Goal: Task Accomplishment & Management: Complete application form

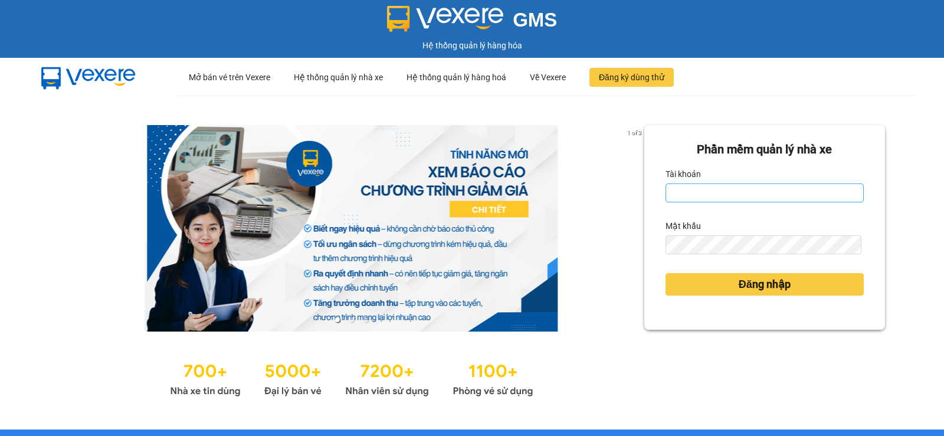
click at [701, 190] on input "Tài khoản" at bounding box center [764, 192] width 198 height 19
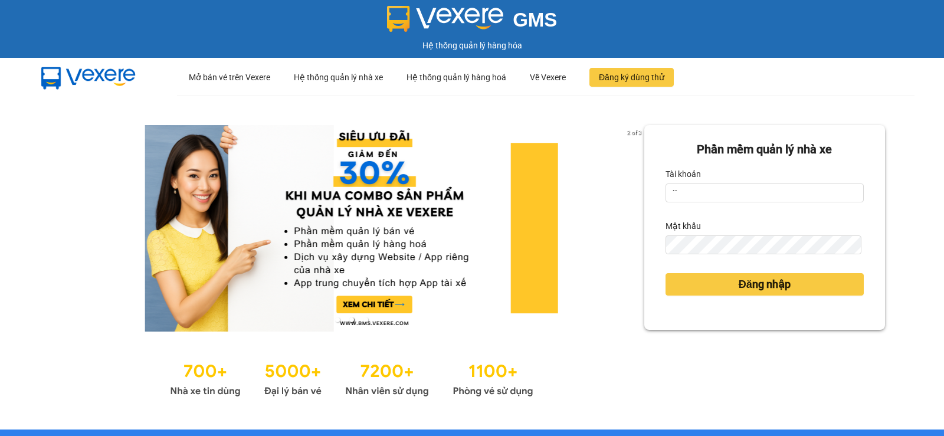
type input "`"
click at [773, 204] on div "Vui lòng nhập tài khoản" at bounding box center [764, 208] width 198 height 13
click at [768, 196] on input "Tài khoản" at bounding box center [764, 192] width 198 height 19
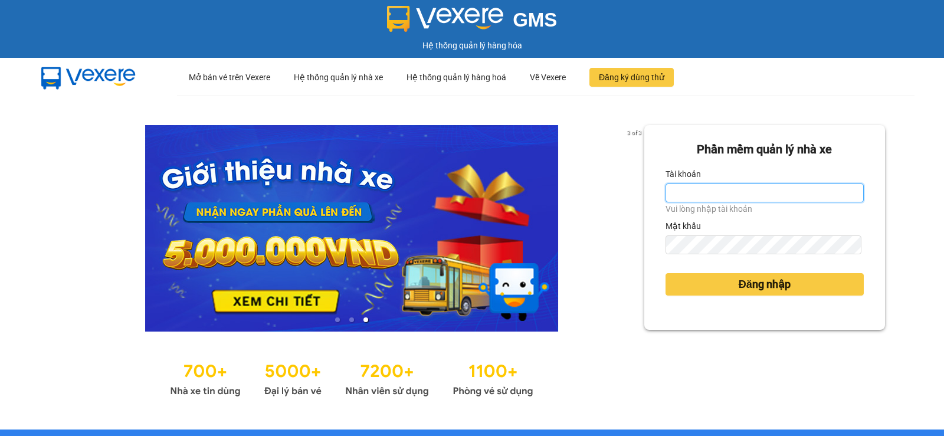
type input "nitc.thaochau"
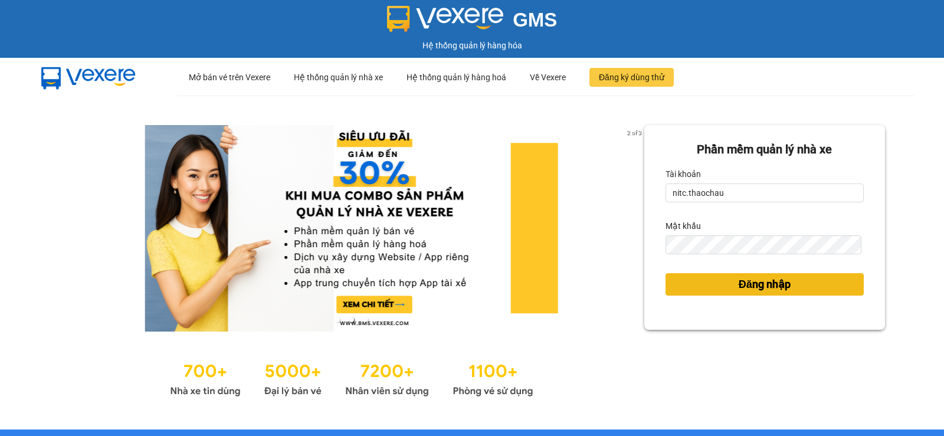
click at [766, 275] on button "Đăng nhập" at bounding box center [764, 284] width 198 height 22
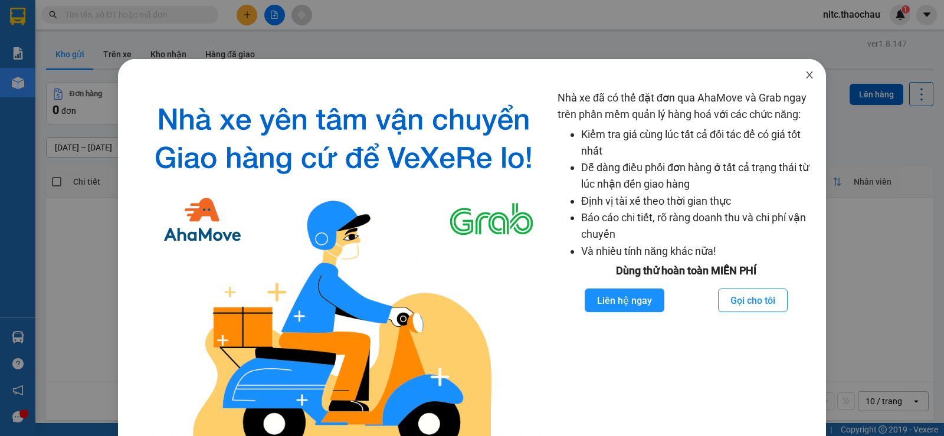
click at [812, 71] on span "Close" at bounding box center [809, 75] width 33 height 33
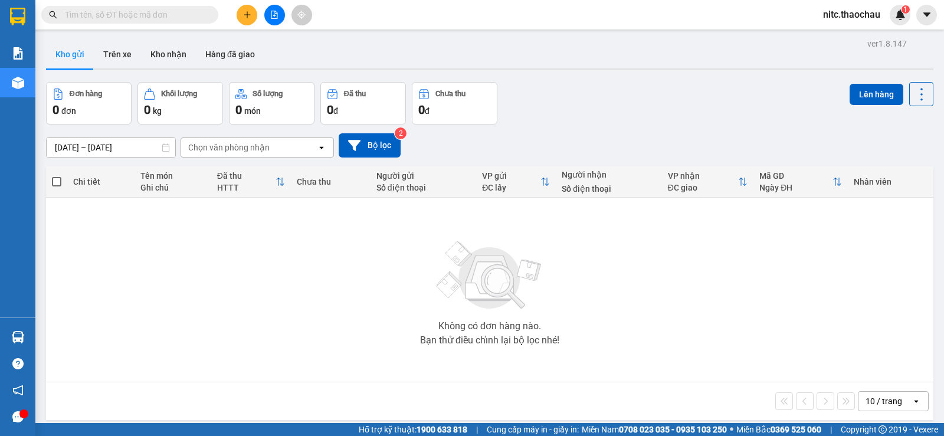
click at [257, 8] on div at bounding box center [274, 15] width 88 height 21
click at [254, 9] on button at bounding box center [246, 15] width 21 height 21
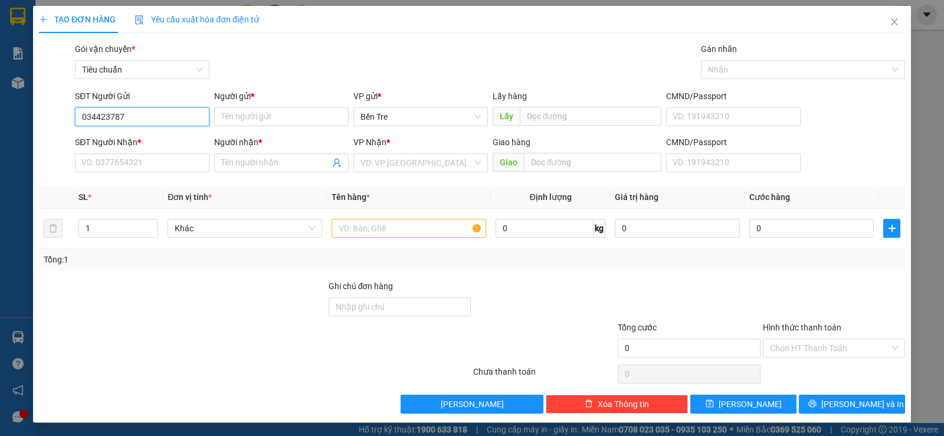
type input "0344237879"
click at [161, 136] on div "0344237879 - Trang" at bounding box center [140, 140] width 119 height 13
type input "Trang"
type input "0344237879"
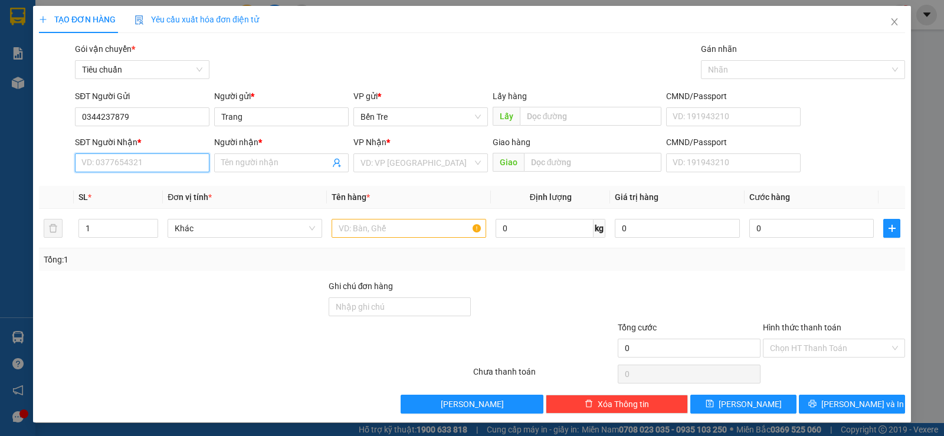
click at [165, 166] on input "SĐT Người Nhận *" at bounding box center [142, 162] width 134 height 19
click at [170, 163] on input "SĐT Người Nhận *" at bounding box center [142, 162] width 134 height 19
click at [878, 18] on span "Close" at bounding box center [894, 22] width 33 height 33
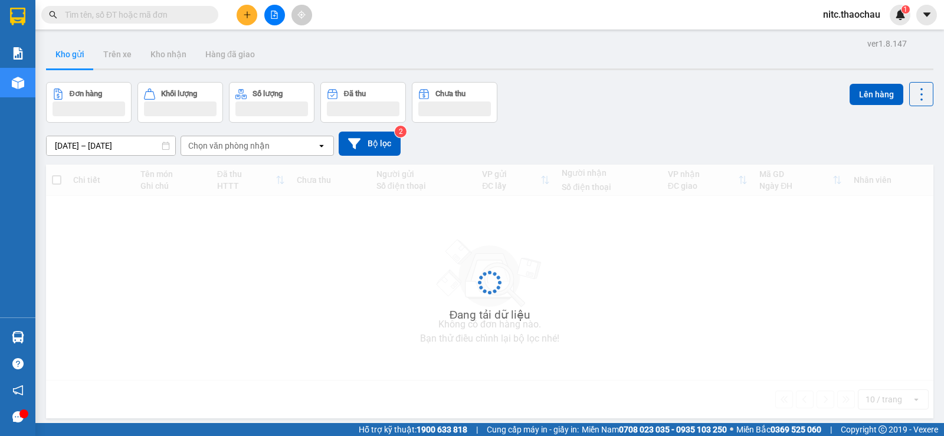
click at [883, 19] on span "nitc.thaochau" at bounding box center [851, 14] width 76 height 15
click at [152, 15] on input "text" at bounding box center [134, 14] width 139 height 13
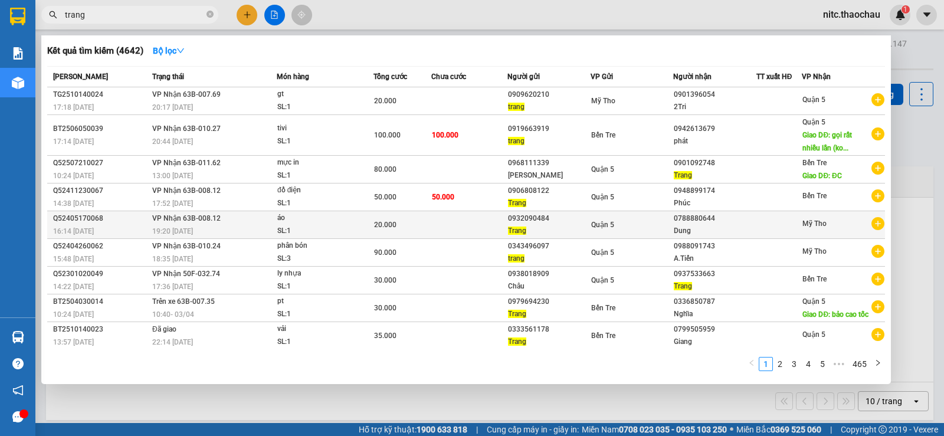
scroll to position [54, 0]
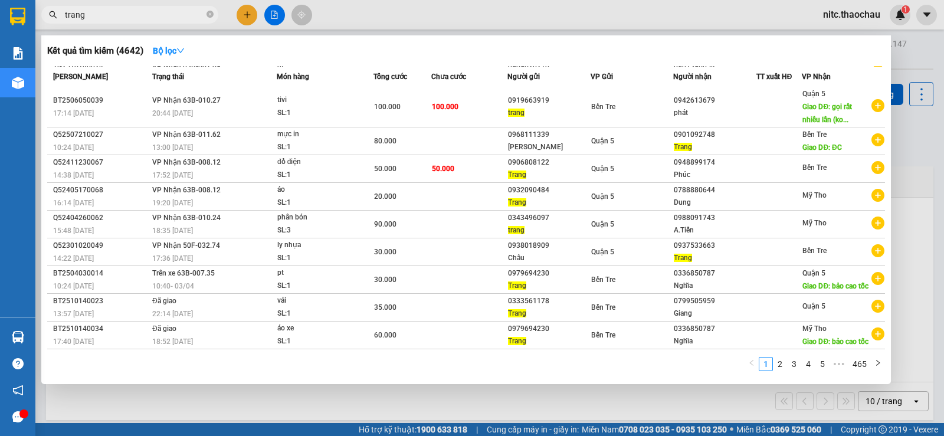
type input "trang"
click at [253, 15] on div at bounding box center [472, 218] width 944 height 436
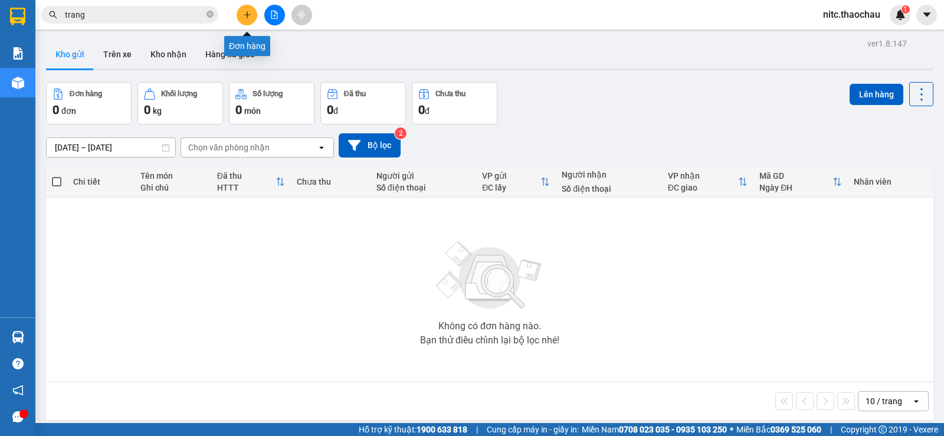
click at [253, 15] on button at bounding box center [246, 15] width 21 height 21
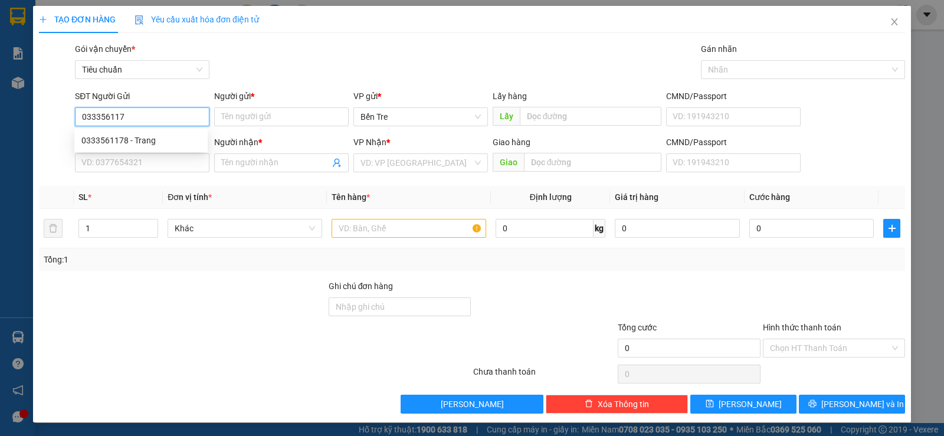
type input "0333561178"
click at [167, 140] on div "0333561178 - Trang" at bounding box center [140, 140] width 119 height 13
type input "Trang"
type input "0333561178"
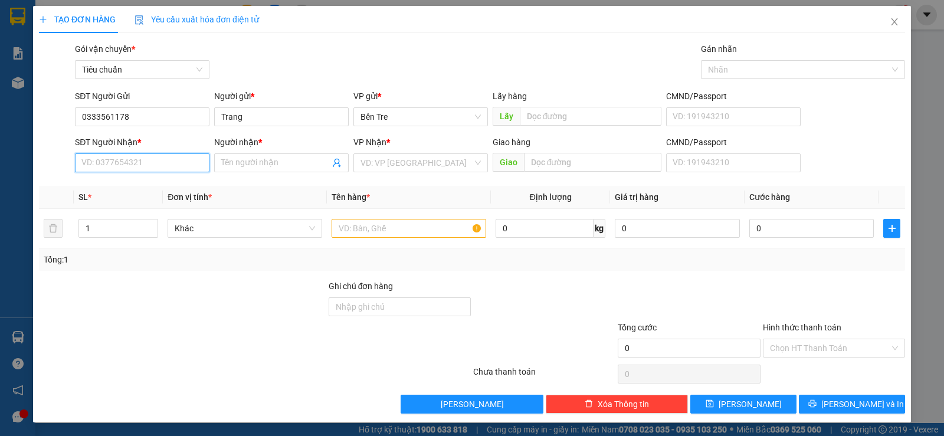
click at [163, 165] on input "SĐT Người Nhận *" at bounding box center [142, 162] width 134 height 19
click at [167, 186] on div "0799505959 - [GEOGRAPHIC_DATA]" at bounding box center [147, 186] width 133 height 13
type input "0799505959"
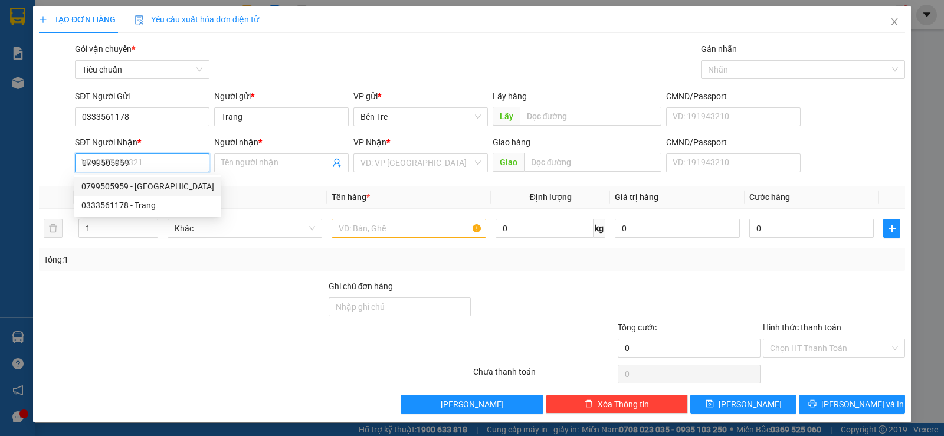
type input "Giang"
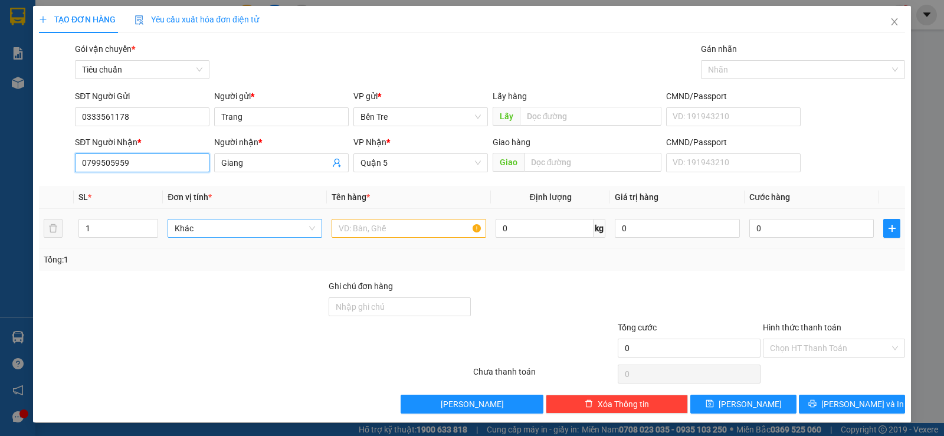
click at [215, 224] on span "Khác" at bounding box center [245, 228] width 140 height 18
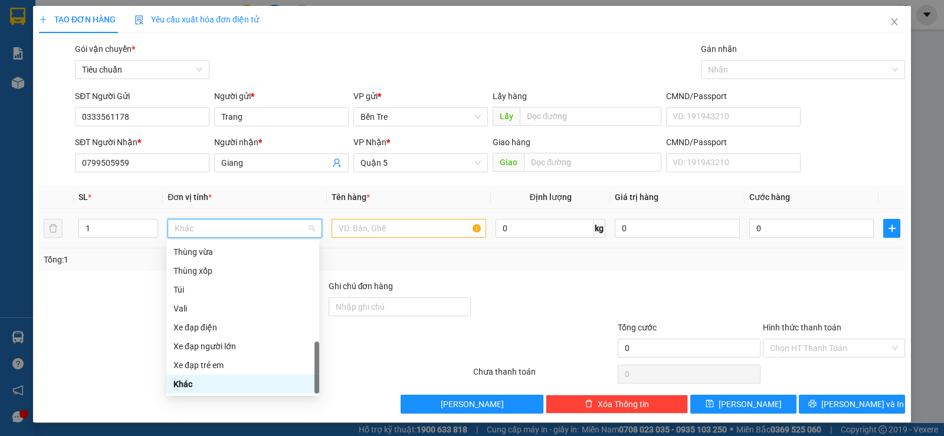
type input "k"
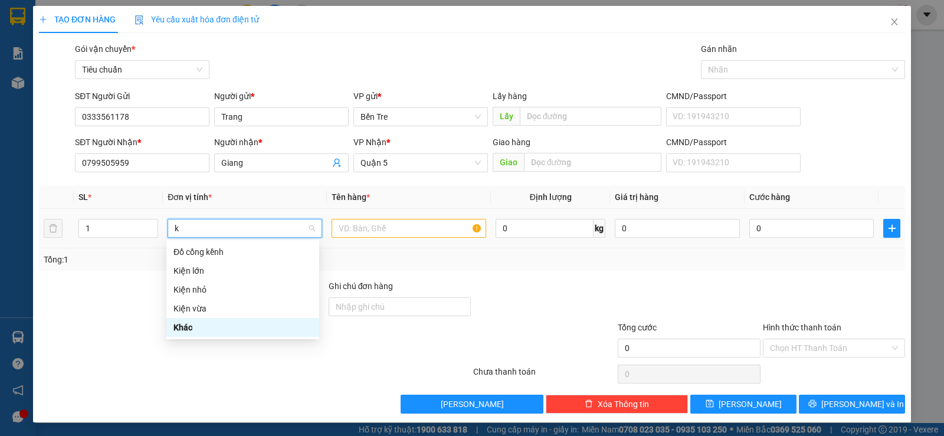
scroll to position [0, 0]
click at [221, 305] on div "Kiện vừa" at bounding box center [242, 308] width 139 height 13
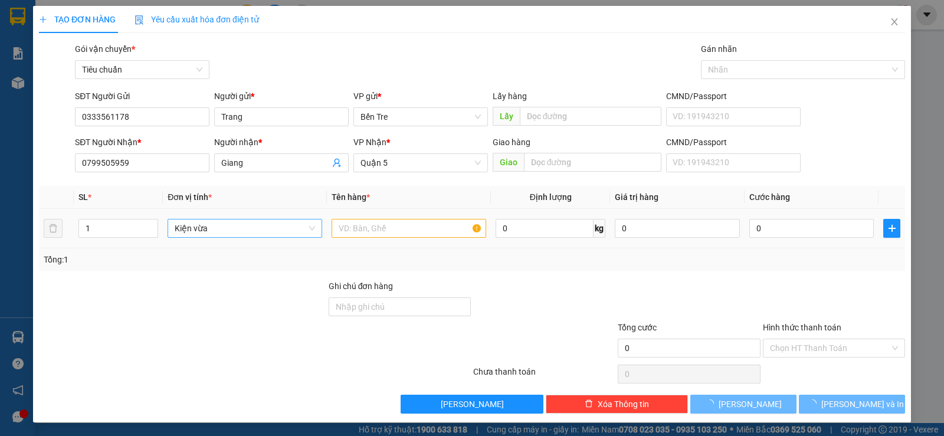
click at [362, 218] on div at bounding box center [408, 228] width 155 height 24
click at [361, 225] on input "text" at bounding box center [408, 228] width 155 height 19
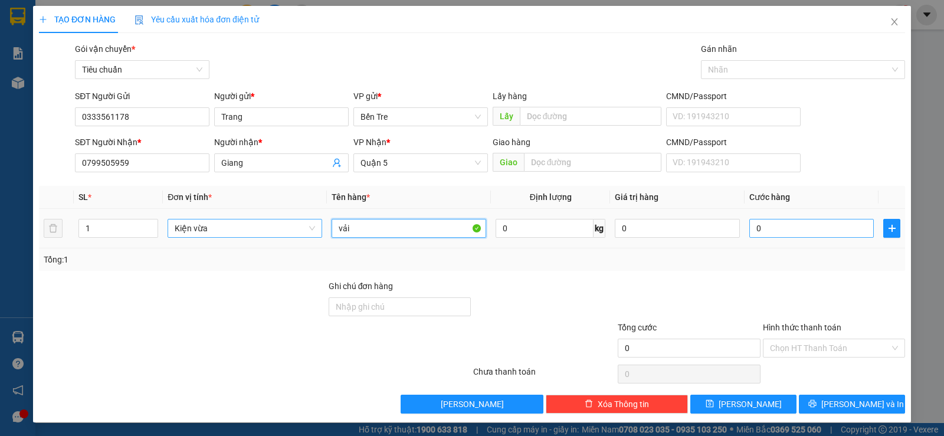
type input "vải"
click at [816, 235] on input "0" at bounding box center [811, 228] width 124 height 19
type input "4"
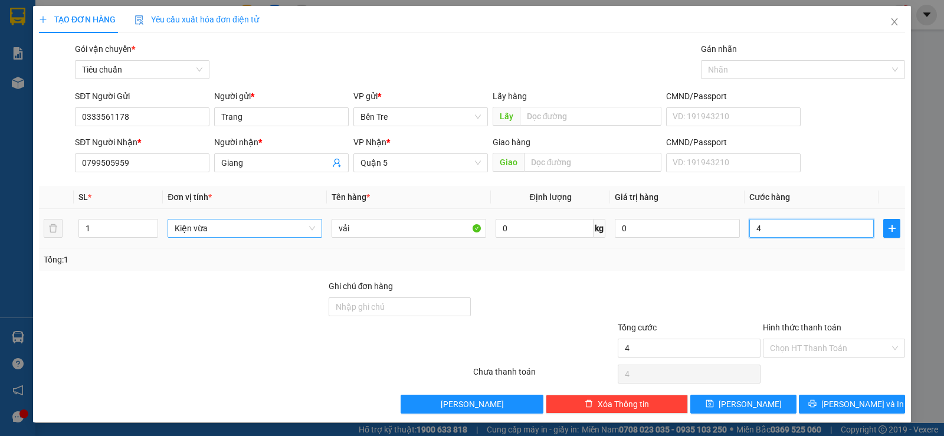
type input "40"
type input "40.000"
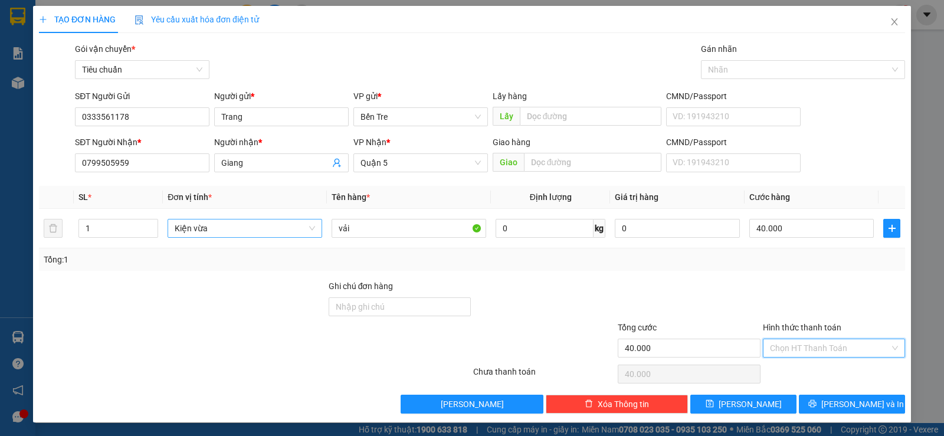
click at [839, 345] on input "Hình thức thanh toán" at bounding box center [830, 348] width 120 height 18
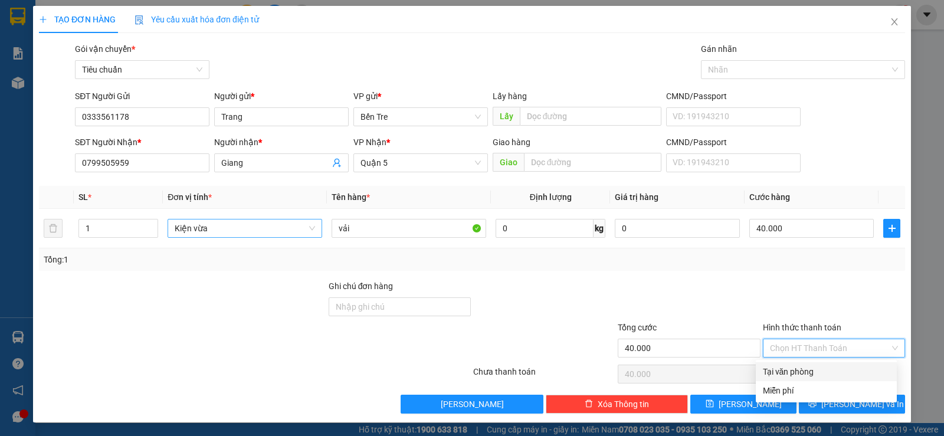
click at [820, 373] on div "Tại văn phòng" at bounding box center [826, 371] width 127 height 13
type input "0"
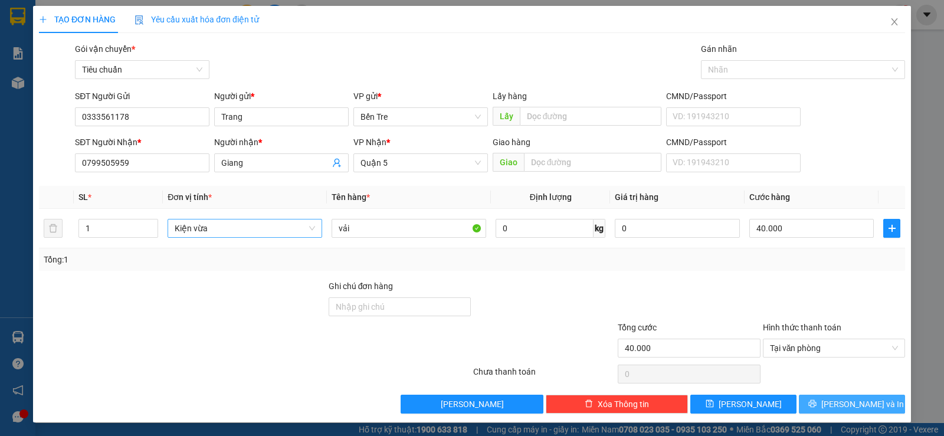
click at [827, 396] on button "[PERSON_NAME] và In" at bounding box center [852, 404] width 106 height 19
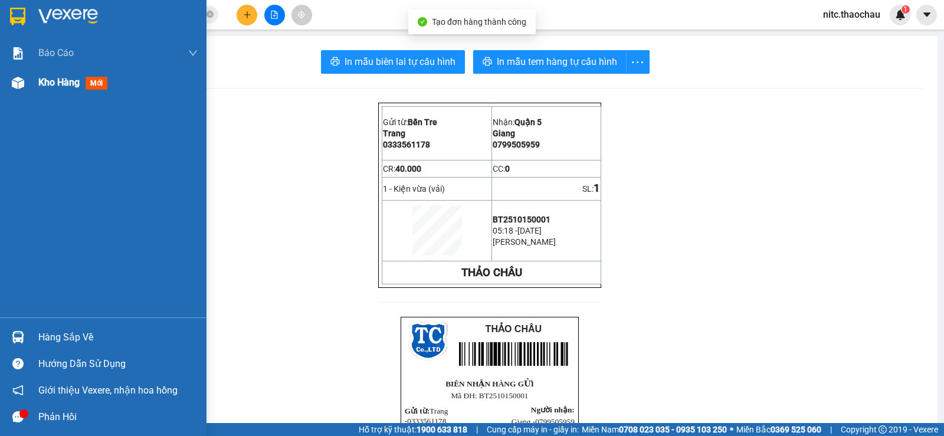
click at [66, 85] on span "Kho hàng" at bounding box center [58, 82] width 41 height 11
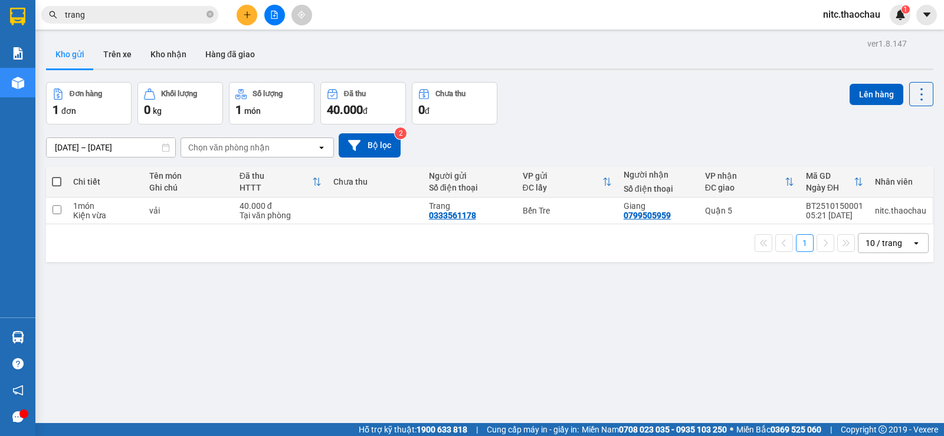
click at [55, 183] on span at bounding box center [56, 181] width 9 height 9
click at [57, 176] on input "checkbox" at bounding box center [57, 176] width 0 height 0
checkbox input "true"
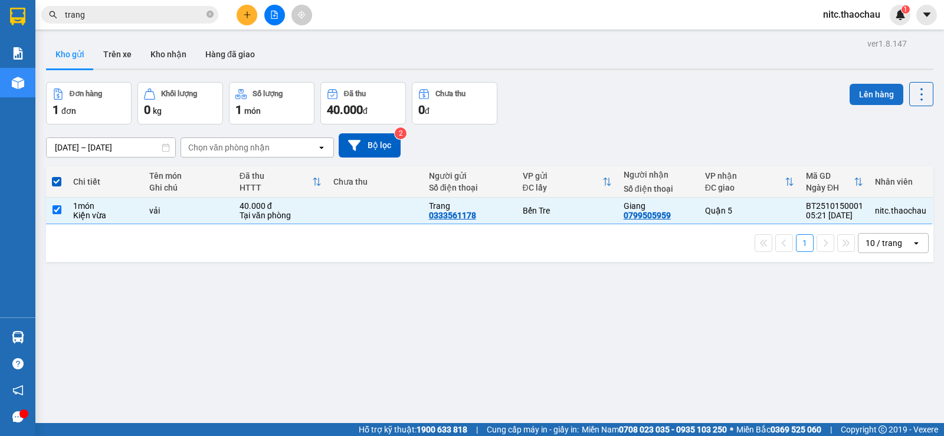
click at [867, 98] on button "Lên hàng" at bounding box center [876, 94] width 54 height 21
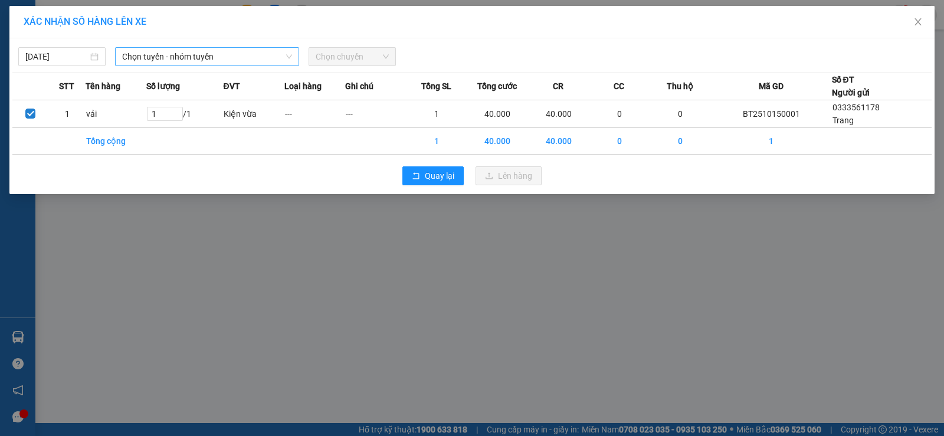
click at [175, 60] on span "Chọn tuyến - nhóm tuyến" at bounding box center [207, 57] width 170 height 18
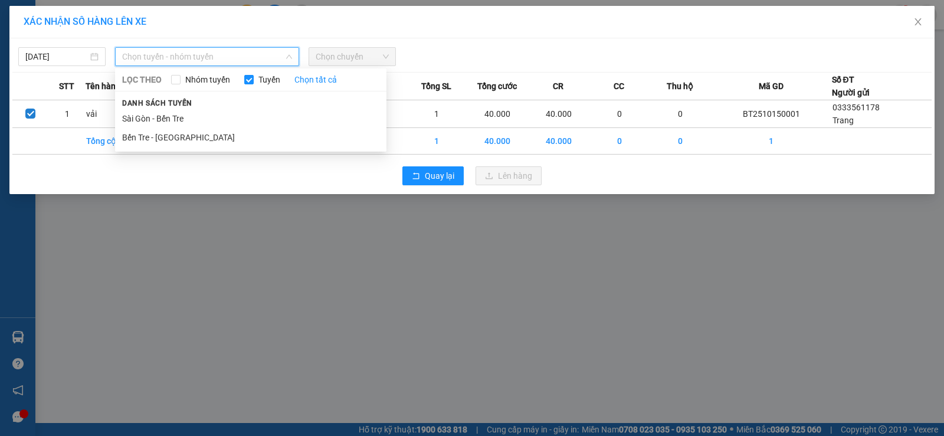
drag, startPoint x: 202, startPoint y: 139, endPoint x: 246, endPoint y: 88, distance: 66.9
click at [202, 139] on li "Bến Tre - [GEOGRAPHIC_DATA]" at bounding box center [250, 137] width 271 height 19
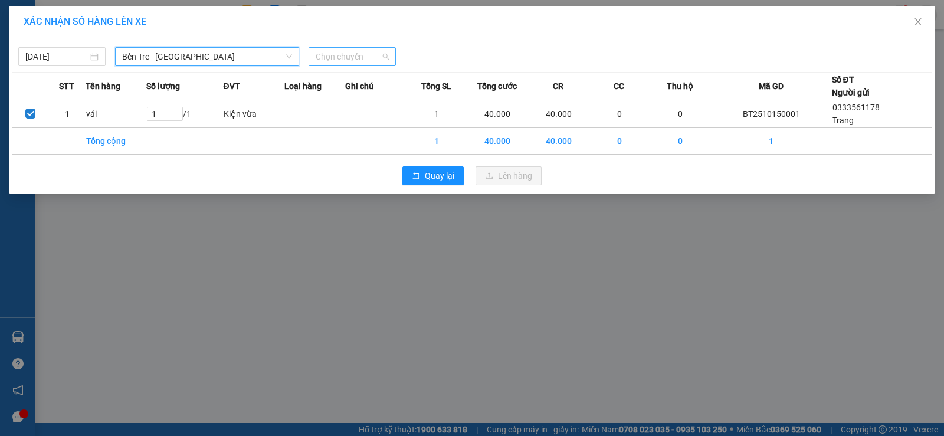
click at [327, 55] on span "Chọn chuyến" at bounding box center [352, 57] width 73 height 18
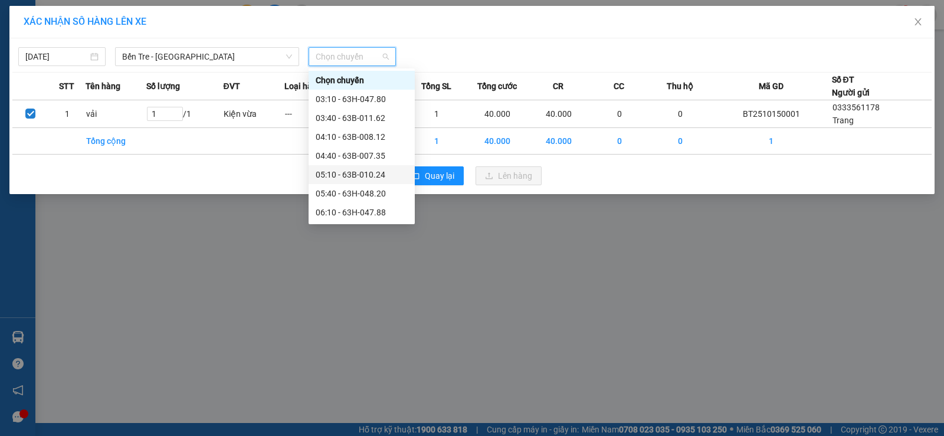
click at [367, 183] on div "05:10 - 63B-010.24" at bounding box center [361, 174] width 106 height 19
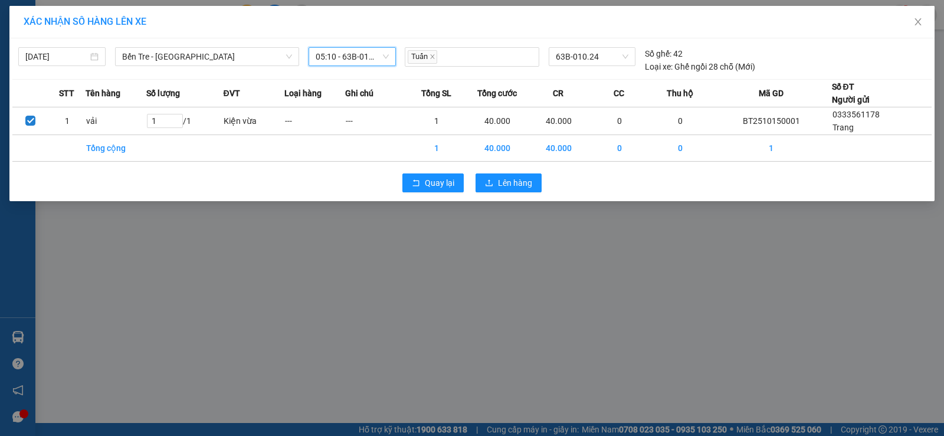
click at [491, 172] on div "Quay lại Lên hàng" at bounding box center [471, 182] width 919 height 31
click at [497, 180] on button "Lên hàng" at bounding box center [508, 182] width 66 height 19
